Goal: Task Accomplishment & Management: Complete application form

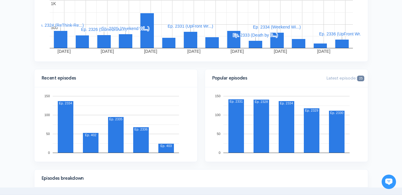
scroll to position [150, 0]
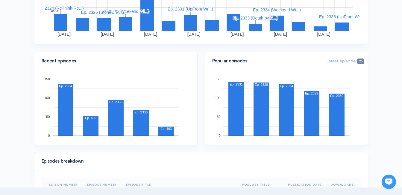
drag, startPoint x: 31, startPoint y: 101, endPoint x: 53, endPoint y: 81, distance: 30.1
click at [31, 99] on div "Recent episodes 0 50 100 150 Ep. 2334 Ep. 402 Ep. 2335 Ep. 2336 Ep. 403 137" at bounding box center [116, 102] width 171 height 100
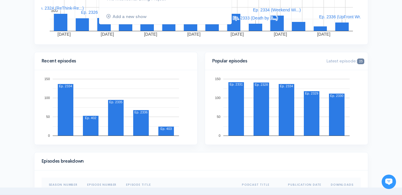
scroll to position [0, 0]
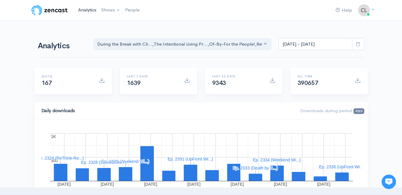
click at [89, 8] on link "Analytics" at bounding box center [87, 10] width 23 height 13
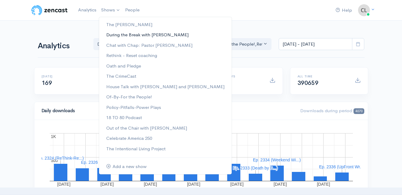
click at [117, 33] on link "During the Break with [PERSON_NAME]" at bounding box center [165, 35] width 133 height 10
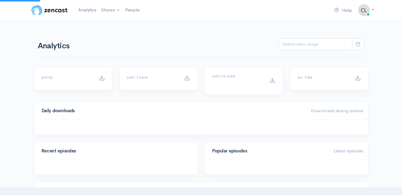
click at [111, 34] on div "Analytics During the Break with Cli... The Intentional Living Pr... Of-By-For t…" at bounding box center [201, 43] width 327 height 29
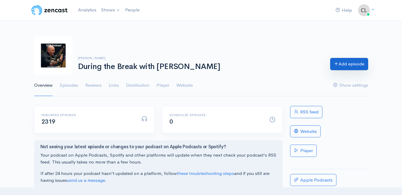
click at [340, 66] on link "Add episode" at bounding box center [349, 64] width 38 height 12
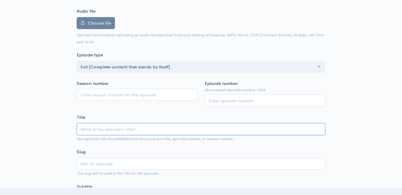
scroll to position [64, 0]
click at [244, 101] on input "Episode number" at bounding box center [265, 100] width 121 height 12
type input "2337"
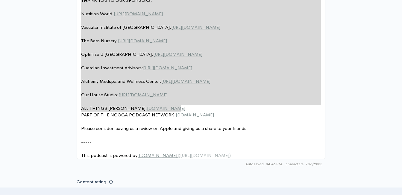
scroll to position [349, 0]
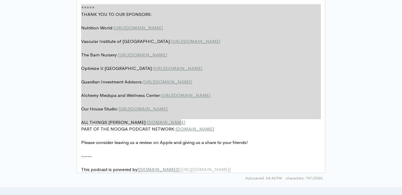
drag, startPoint x: 218, startPoint y: 106, endPoint x: 57, endPoint y: -21, distance: 204.7
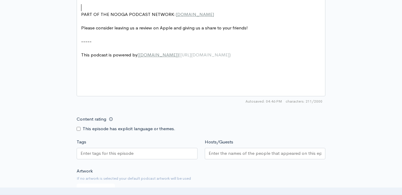
type textarea "​"
drag, startPoint x: 94, startPoint y: 24, endPoint x: 101, endPoint y: 22, distance: 7.6
type textarea "​"
click at [98, 23] on pre "​" at bounding box center [203, 21] width 247 height 7
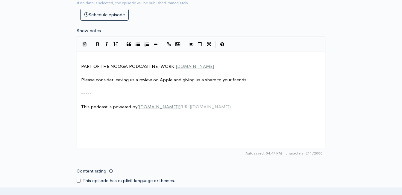
scroll to position [289, 0]
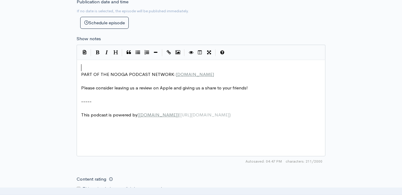
click at [140, 64] on pre "​" at bounding box center [203, 67] width 247 height 7
type textarea "​"
paste textarea
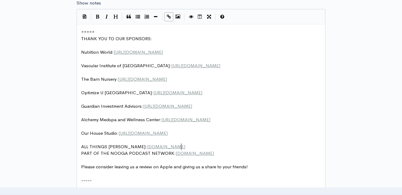
scroll to position [349, 0]
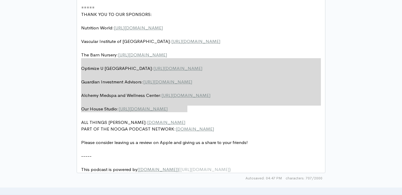
type textarea "===== THANK YOU TO OUR SPONSORS: Nutrition World: [URL][DOMAIN_NAME] Vascular I…"
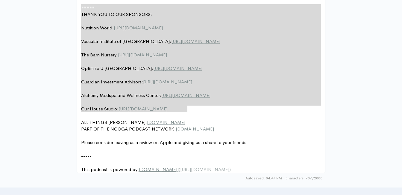
drag, startPoint x: 185, startPoint y: 105, endPoint x: 63, endPoint y: 5, distance: 157.2
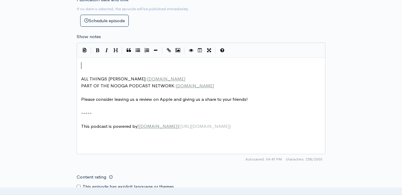
scroll to position [289, 0]
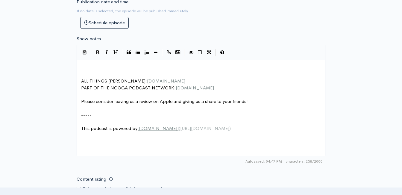
type textarea "​"
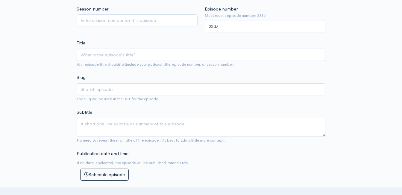
scroll to position [110, 0]
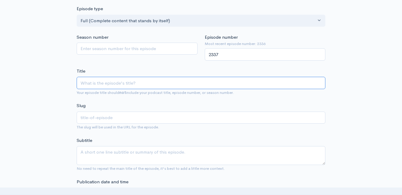
click at [115, 80] on input "Title" at bounding box center [201, 83] width 249 height 12
type input "O"
type input "o"
type input "Of"
type input "of"
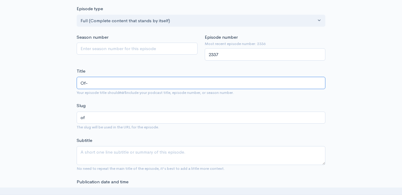
type input "Of-B"
type input "of-b"
type input "Of-By"
type input "of-by"
type input "Of-By-a"
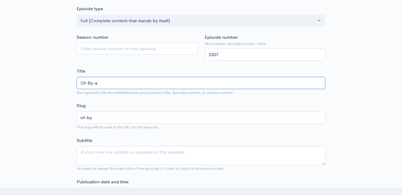
type input "of-by-a"
type input "Of-By-and"
type input "of-by-and"
type input "Of-By-and F"
type input "of-by-and-f"
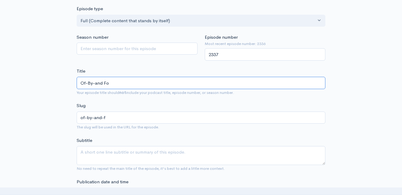
type input "Of-By-and For"
type input "of-by-and-for"
type input "Of-By-and For t"
type input "of-by-and-for-t"
type input "Of-By-and For the"
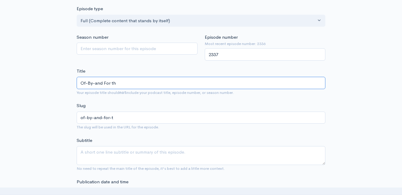
type input "of-by-and-for-th"
type input "Of-By-and For the"
type input "of-by-and-for-the"
type input "Of-By-and For the P"
type input "of-by-and-for-the-p"
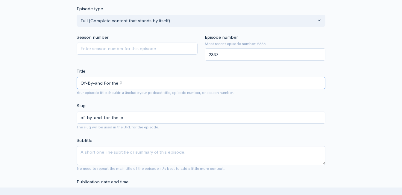
type input "Of-By-and For the Pe"
type input "of-by-and-for-the-pe"
type input "Of-By-and For the Peo"
type input "of-by-and-for-the-peo"
type input "Of-By-and For the Peopl"
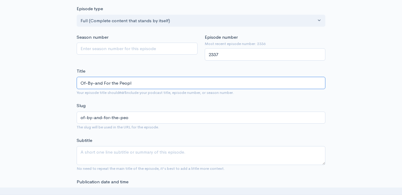
type input "of-by-and-for-the-peopl"
type input "Of-By-and For the People"
type input "of-by-and-for-the-people"
paste input "[PERSON_NAME] is BACK with Guest Host - [PERSON_NAME]! [PERSON_NAME] - the Medi…"
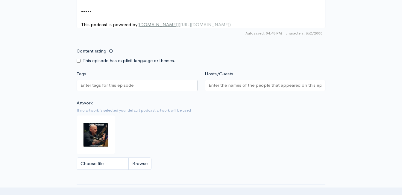
scroll to position [469, 0]
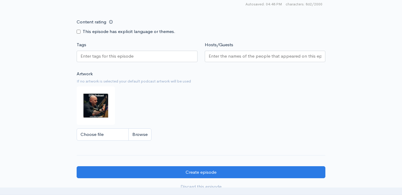
type input "Of-By-and For the People: [PERSON_NAME] is BACK with Guest Host - [PERSON_NAME]…"
type input "of-by-and-for-the-people-[PERSON_NAME]-is-back-with-guest-host-[PERSON_NAME]-[G…"
click at [142, 137] on input "Choose file" at bounding box center [114, 134] width 75 height 12
type input "C:\fakepath\obf.jpg"
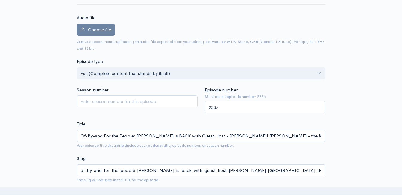
scroll to position [50, 0]
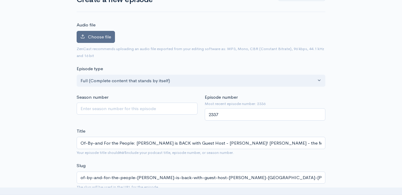
click at [90, 40] on label "Choose file" at bounding box center [96, 37] width 38 height 12
click at [0, 0] on input "Choose file" at bounding box center [0, 0] width 0 height 0
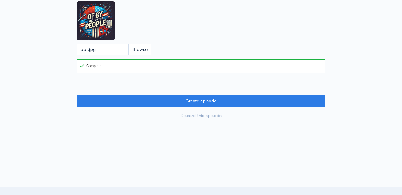
scroll to position [588, 0]
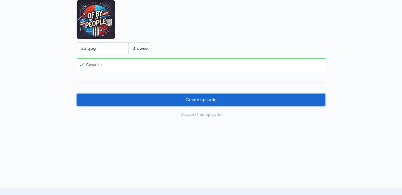
click at [213, 106] on input "Create episode" at bounding box center [201, 99] width 249 height 12
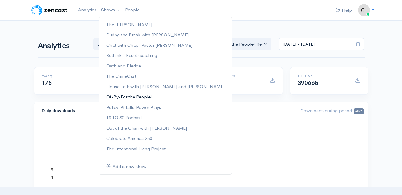
click at [125, 97] on link "Of-By-For the People!" at bounding box center [165, 97] width 133 height 10
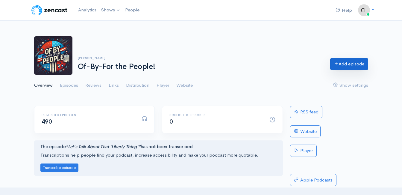
click at [346, 66] on link "Add episode" at bounding box center [349, 64] width 38 height 12
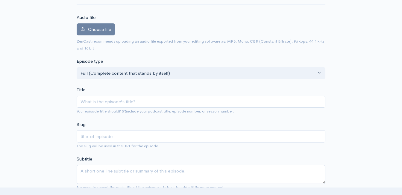
scroll to position [60, 0]
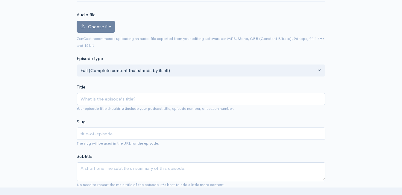
type input "G"
type input "g"
type input "Gu"
type input "gu"
type input "Gue"
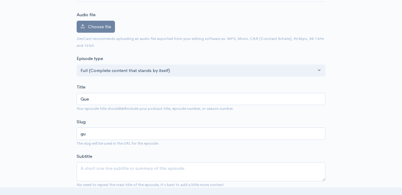
type input "gue"
type input "Gu"
type input "gu"
type input "G"
type input "g"
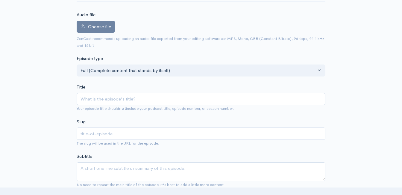
type input "E"
type input "e"
type input "Er"
type input "er"
type input "Eri"
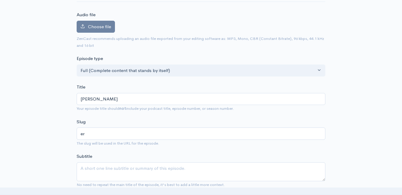
type input "eri"
type input "Eric"
type input "eric"
type input "Eric B"
type input "eric-b"
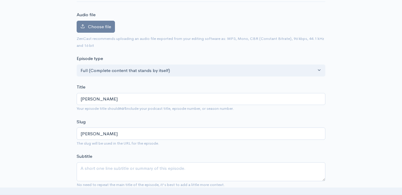
type input "Eric Bu"
type input "eric-bu"
type input "Eric Buc"
type input "eric-buc"
type input "Eric Bucha"
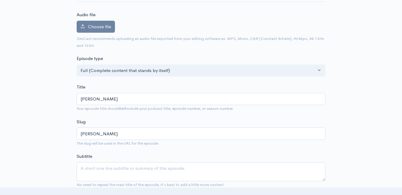
type input "eric-bucha"
type input "Eric Buchana"
type input "eric-buchana"
type input "Eric Buchanan"
type input "eric-buchanan"
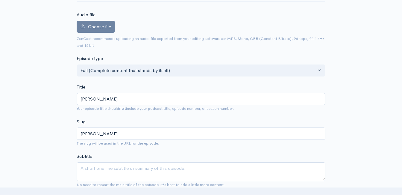
type input "Eric Buchanan i"
type input "eric-buchanan-i"
type input "Eric Buchanan is"
type input "eric-buchanan-is"
type input "Eric Buchanan is B"
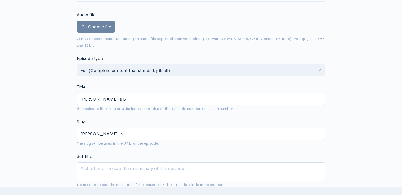
type input "eric-buchanan-is-b"
type input "Eric Buchanan is BA"
type input "eric-buchanan-is-ba"
type input "Eric Buchanan is BAC"
type input "eric-buchanan-is-bac"
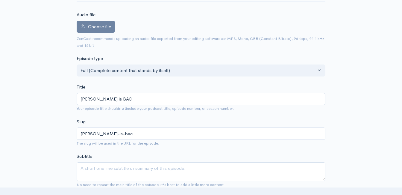
type input "Eric Buchanan is BACK"
type input "eric-buchanan-is-back"
type input "Eric Buchanan is BACK wi"
type input "eric-buchanan-is-back-wi"
type input "Eric Buchanan is BACK with"
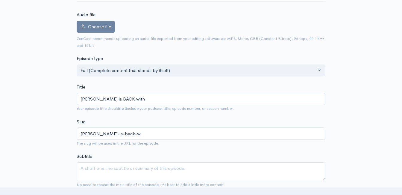
type input "eric-buchanan-is-back-with"
type input "Eric Buchanan is BACK with G"
type input "eric-buchanan-is-back-with-g"
type input "Eric Buchanan is BACK with Gue"
type input "eric-buchanan-is-back-with-gue"
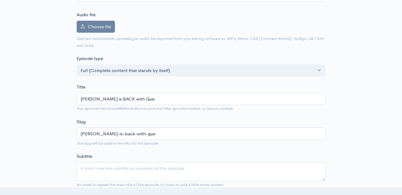
type input "Eric Buchanan is BACK with Gues"
type input "eric-buchanan-is-back-with-gues"
type input "Eric Buchanan is BACK with Guest"
type input "eric-buchanan-is-back-with-guest"
type input "Eric Buchanan is BACK with Guest H"
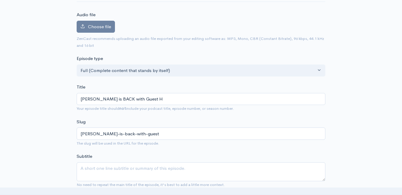
type input "eric-buchanan-is-back-with-guest-h"
type input "Eric Buchanan is BACK with Guest Hos"
type input "eric-buchanan-is-back-with-guest-hos"
type input "Eric Buchanan is BACK with Guest Host"
type input "eric-buchanan-is-back-with-guest-host"
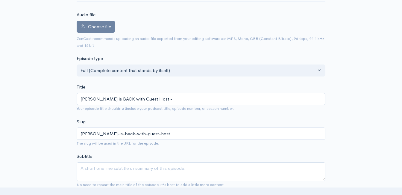
type input "Eric Buchanan is BACK with Guest Host - S"
type input "eric-buchanan-is-back-with-guest-host-s"
type input "Eric Buchanan is BACK with Guest Host - St"
type input "eric-buchanan-is-back-with-guest-host-st"
type input "Eric Buchanan is BACK with Guest Host - Ste"
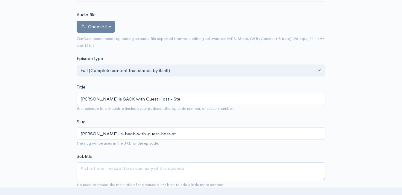
type input "eric-buchanan-is-back-with-guest-host-ste"
type input "Eric Buchanan is BACK with Guest Host - Step"
type input "eric-buchanan-is-back-with-guest-host-step"
type input "Eric Buchanan is BACK with Guest Host - Steph"
type input "eric-buchanan-is-back-with-guest-host-steph"
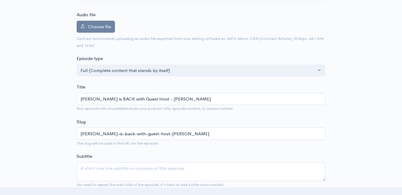
type input "Eric Buchanan is BACK with Guest Host - Stepha"
type input "eric-buchanan-is-back-with-guest-host-stepha"
type input "Eric Buchanan is BACK with Guest Host - Stephan"
type input "eric-buchanan-is-back-with-guest-host-stephan"
type input "Eric Buchanan is BACK with Guest Host - Stephani"
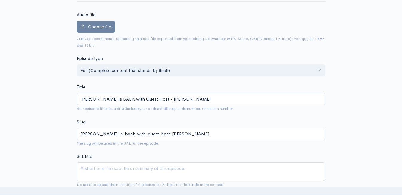
type input "eric-buchanan-is-back-with-guest-host-stephani"
type input "Eric Buchanan is BACK with Guest Host - Stephanie"
type input "eric-buchanan-is-back-with-guest-host-stephanie"
type input "Eric Buchanan is BACK with Guest Host - Stephanie B"
type input "eric-buchanan-is-back-with-guest-host-stephanie-b"
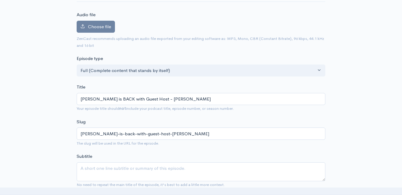
type input "Eric Buchanan is BACK with Guest Host - Stephanie Bi"
type input "eric-buchanan-is-back-with-guest-host-stephanie-bi"
type input "Eric Buchanan is BACK with Guest Host - Stephanie Bir"
type input "eric-buchanan-is-back-with-guest-host-stephanie-bir"
type input "Eric Buchanan is BACK with Guest Host - Stephanie Birm"
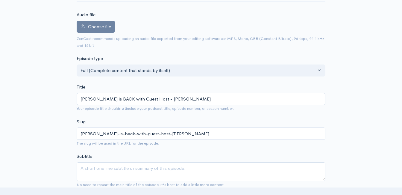
type input "eric-buchanan-is-back-with-guest-host-stephanie-birm"
type input "Eric Buchanan is BACK with Guest Host - Stephanie Birmi"
type input "eric-buchanan-is-back-with-guest-host-stephanie-birmi"
type input "Eric Buchanan is BACK with Guest Host - Stephanie Birmin"
type input "eric-buchanan-is-back-with-guest-host-stephanie-birmin"
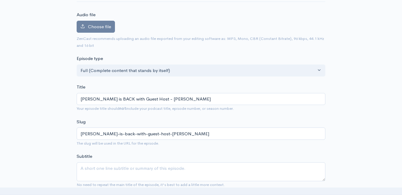
type input "Eric Buchanan is BACK with Guest Host - Stephanie Birming"
type input "eric-buchanan-is-back-with-guest-host-stephanie-birming"
type input "Eric Buchanan is BACK with Guest Host - Stephanie Birmingh"
type input "eric-buchanan-is-back-with-guest-host-stephanie-birmingh"
type input "Eric Buchanan is BACK with Guest Host - Stephanie Birmingham"
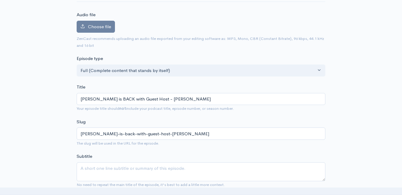
type input "eric-buchanan-is-back-with-guest-host-stephanie-birmingham"
type input "Eric Buchanan is BACK with Guest Host - Stephanie Birmingham! c"
type input "eric-buchanan-is-back-with-guest-host-stephanie-birmingham-c"
type input "Eric Buchanan is BACK with Guest Host - Stephanie Birmingham! ch"
type input "eric-buchanan-is-back-with-guest-host-stephanie-birmingham-ch"
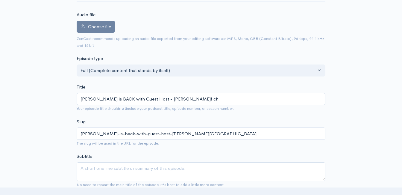
type input "Eric Buchanan is BACK with Guest Host - Stephanie Birmingham! cha"
type input "eric-buchanan-is-back-with-guest-host-stephanie-birmingham-cha"
type input "Eric Buchanan is BACK with Guest Host - Stephanie Birmingham! ch"
type input "eric-buchanan-is-back-with-guest-host-stephanie-birmingham-ch"
type input "Eric Buchanan is BACK with Guest Host - Stephanie Birmingham! c"
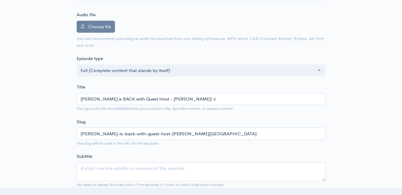
type input "eric-buchanan-is-back-with-guest-host-stephanie-birmingham-c"
type input "Eric Buchanan is BACK with Guest Host - Stephanie Birmingham!"
type input "eric-buchanan-is-back-with-guest-host-stephanie-birmingham"
type input "Eric Buchanan is BACK with Guest Host - Stephanie Birmingham! C"
type input "eric-buchanan-is-back-with-guest-host-stephanie-birmingham-c"
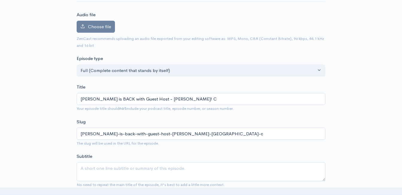
type input "Eric Buchanan is BACK with Guest Host - Stephanie Birmingham! Ch"
type input "eric-buchanan-is-back-with-guest-host-stephanie-birmingham-ch"
type input "Eric Buchanan is BACK with Guest Host - Stephanie Birmingham! Cha"
type input "eric-buchanan-is-back-with-guest-host-stephanie-birmingham-cha"
type input "Eric Buchanan is BACK with Guest Host - Stephanie Birmingham! Char"
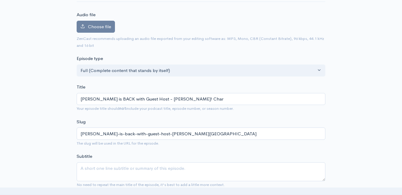
type input "eric-buchanan-is-back-with-guest-host-stephanie-birmingham-char"
type input "Eric Buchanan is BACK with Guest Host - Stephanie Birmingham! Charl"
type input "eric-buchanan-is-back-with-guest-host-stephanie-birmingham-charl"
type input "Eric Buchanan is BACK with Guest Host - Stephanie Birmingham! Charli"
type input "eric-buchanan-is-back-with-guest-host-stephanie-birmingham-charli"
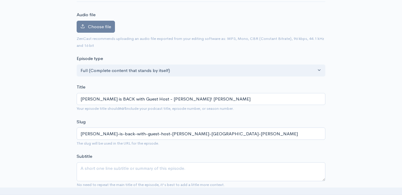
type input "Eric Buchanan is BACK with Guest Host - Stephanie Birmingham! Charlie"
type input "eric-buchanan-is-back-with-guest-host-stephanie-birmingham-charlie"
type input "Eric Buchanan is BACK with Guest Host - Stephanie Birmingham! Charlie K"
type input "eric-buchanan-is-back-with-guest-host-stephanie-birmingham-charlie-k"
type input "Eric Buchanan is BACK with Guest Host - Stephanie Birmingham! Charlie Ki"
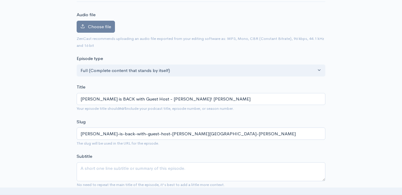
type input "eric-buchanan-is-back-with-guest-host-stephanie-birmingham-charlie-ki"
type input "Eric Buchanan is BACK with Guest Host - Stephanie Birmingham! Charlie Kir"
type input "eric-buchanan-is-back-with-guest-host-stephanie-birmingham-charlie-kir"
type input "Eric Buchanan is BACK with Guest Host - Stephanie Birmingham! Charlie Kirk"
type input "eric-buchanan-is-back-with-guest-host-stephanie-birmingham-charlie-kirk"
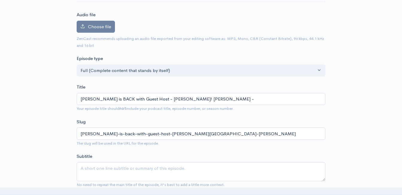
type input "Eric Buchanan is BACK with Guest Host - Stephanie Birmingham! Charlie Kirk - t"
type input "eric-buchanan-is-back-with-guest-host-stephanie-birmingham-charlie-kirk-t"
type input "Eric Buchanan is BACK with Guest Host - Stephanie Birmingham! Charlie Kirk - the"
type input "eric-buchanan-is-back-with-guest-host-stephanie-birmingham-charlie-kirk-the"
type input "Eric Buchanan is BACK with Guest Host - Stephanie Birmingham! Charlie Kirk - th…"
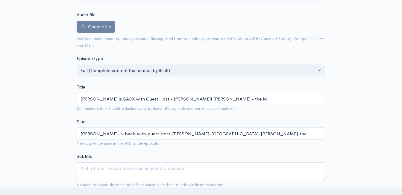
type input "eric-buchanan-is-back-with-guest-host-stephanie-birmingham-charlie-kirk-the-m"
type input "Eric Buchanan is BACK with Guest Host - Stephanie Birmingham! Charlie Kirk - th…"
type input "eric-buchanan-is-back-with-guest-host-stephanie-birmingham-charlie-kirk-the-me"
type input "Eric Buchanan is BACK with Guest Host - Stephanie Birmingham! Charlie Kirk - th…"
type input "eric-buchanan-is-back-with-guest-host-stephanie-birmingham-charlie-kirk-the-med"
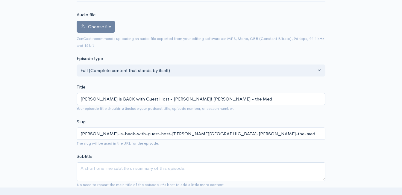
type input "Eric Buchanan is BACK with Guest Host - Stephanie Birmingham! Charlie Kirk - th…"
type input "eric-buchanan-is-back-with-guest-host-stephanie-birmingham-charlie-kirk-the-medi"
type input "Eric Buchanan is BACK with Guest Host - Stephanie Birmingham! Charlie Kirk - th…"
type input "eric-buchanan-is-back-with-guest-host-stephanie-birmingham-charlie-kirk-the-med…"
type input "Eric Buchanan is BACK with Guest Host - Stephanie Birmingham! Charlie Kirk - th…"
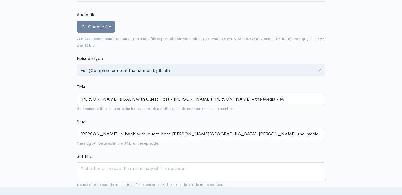
type input "eric-buchanan-is-back-with-guest-host-stephanie-birmingham-charlie-kirk-the-med…"
type input "Eric Buchanan is BACK with Guest Host - Stephanie Birmingham! Charlie Kirk - th…"
type input "eric-buchanan-is-back-with-guest-host-stephanie-birmingham-charlie-kirk-the-med…"
type input "Eric Buchanan is BACK with Guest Host - Stephanie Birmingham! Charlie Kirk - th…"
type input "eric-buchanan-is-back-with-guest-host-stephanie-birmingham-charlie-kirk-the-med…"
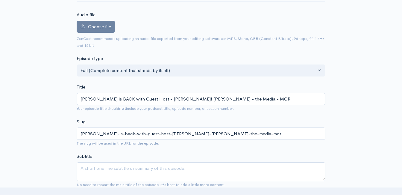
type input "Eric Buchanan is BACK with Guest Host - Stephanie Birmingham! Charlie Kirk - th…"
type input "eric-buchanan-is-back-with-guest-host-stephanie-birmingham-charlie-kirk-the-med…"
click at [174, 99] on input "[PERSON_NAME] is BACK with Guest Host - [PERSON_NAME]! [PERSON_NAME] - the Medi…" at bounding box center [201, 99] width 249 height 12
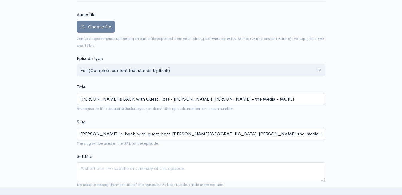
click at [174, 99] on input "[PERSON_NAME] is BACK with Guest Host - [PERSON_NAME]! [PERSON_NAME] - the Medi…" at bounding box center [201, 99] width 249 height 12
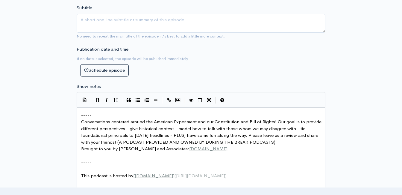
scroll to position [210, 0]
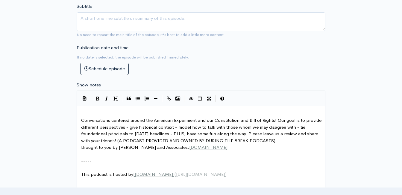
type input "[PERSON_NAME] is BACK with Guest Host - [PERSON_NAME]! [PERSON_NAME] - the Medi…"
click at [82, 113] on span "-----" at bounding box center [86, 113] width 10 height 6
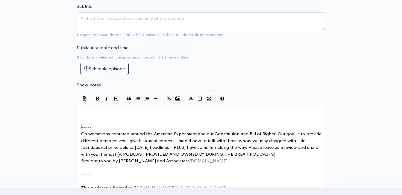
click at [87, 111] on pre "​" at bounding box center [203, 113] width 247 height 7
type textarea "​"
paste textarea
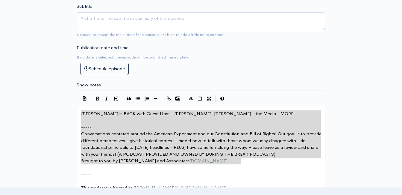
drag, startPoint x: 235, startPoint y: 160, endPoint x: 85, endPoint y: 120, distance: 154.7
type textarea "Eric Buchanan is BACK with Guest Host - Stephanie Birmingham! Charlie Kirk - th…"
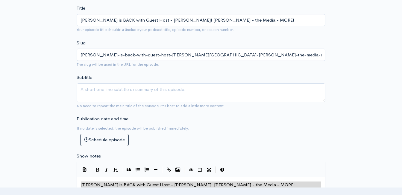
scroll to position [120, 0]
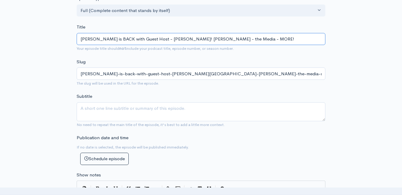
click at [142, 38] on input "[PERSON_NAME] is BACK with Guest Host - [PERSON_NAME]! [PERSON_NAME] - the Medi…" at bounding box center [201, 39] width 249 height 12
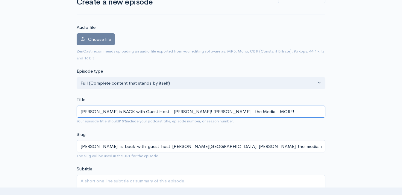
scroll to position [30, 0]
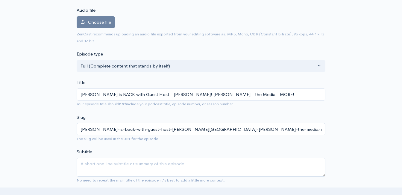
scroll to position [0, 0]
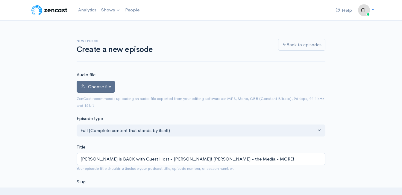
click at [90, 89] on label "Choose file" at bounding box center [96, 87] width 38 height 12
click at [0, 0] on input "Choose file" at bounding box center [0, 0] width 0 height 0
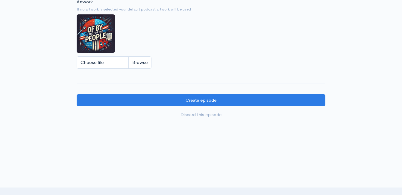
scroll to position [529, 0]
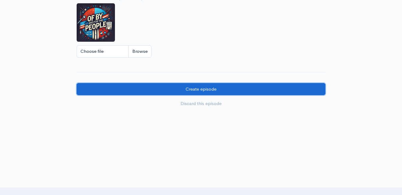
click at [232, 87] on input "Create episode" at bounding box center [201, 89] width 249 height 12
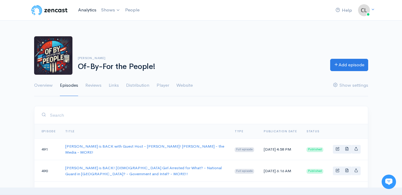
click at [87, 8] on link "Analytics" at bounding box center [87, 10] width 23 height 13
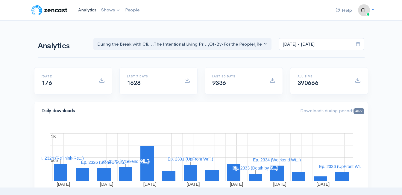
click at [85, 8] on link "Analytics" at bounding box center [87, 10] width 23 height 13
